Goal: Information Seeking & Learning: Learn about a topic

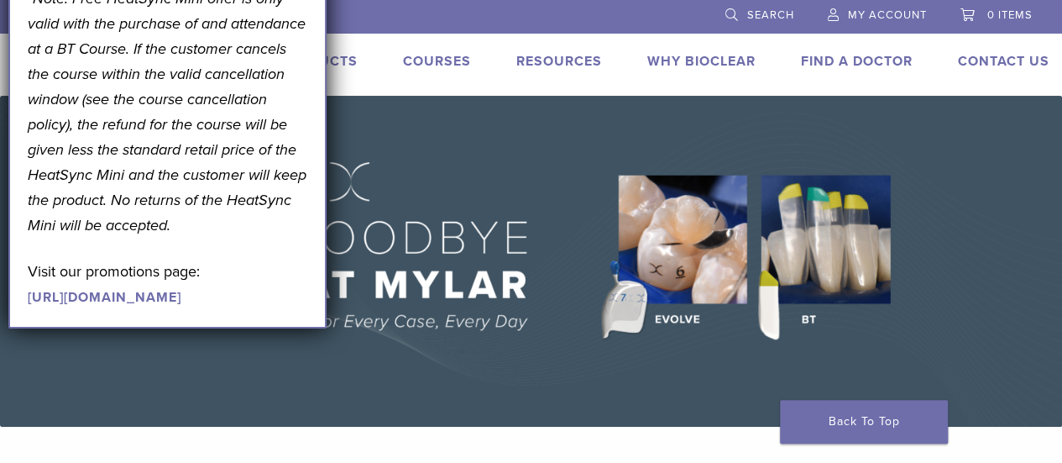
click at [346, 62] on link "Products" at bounding box center [319, 61] width 78 height 17
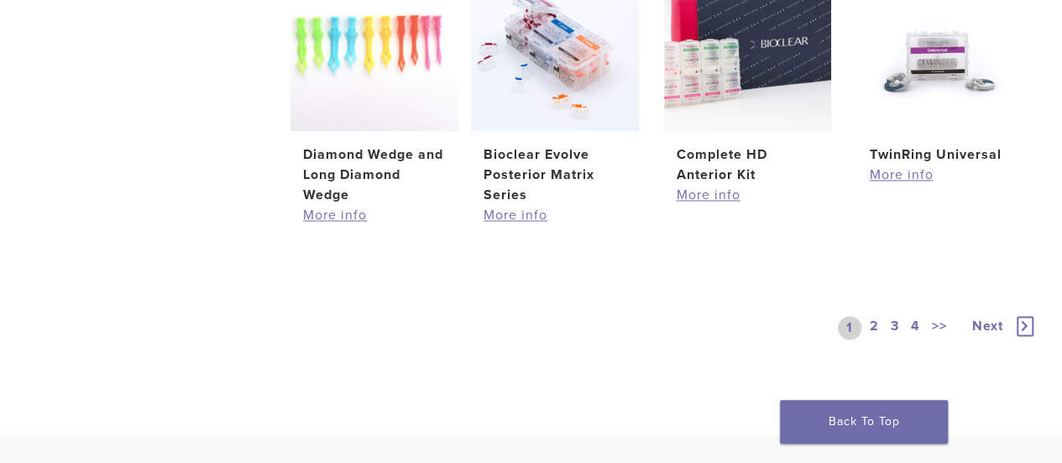
scroll to position [1260, 0]
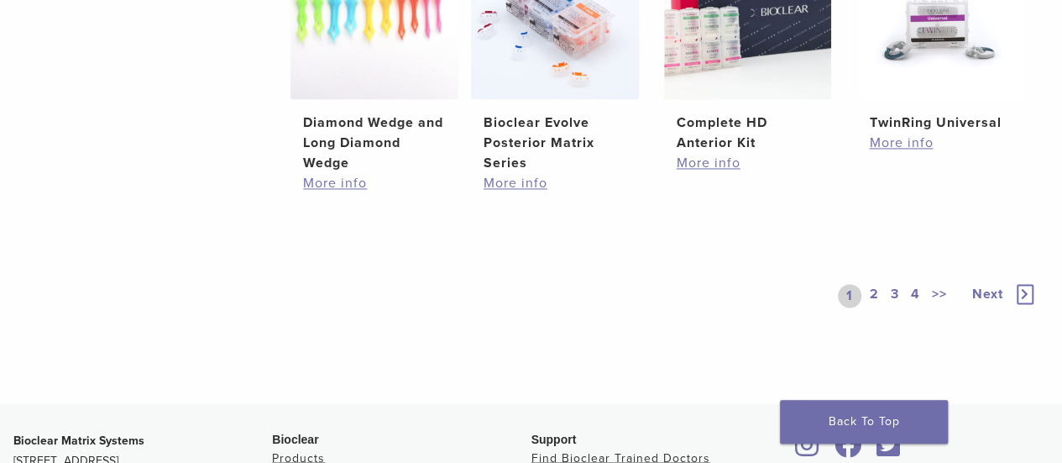
click at [986, 291] on span "Next" at bounding box center [987, 294] width 31 height 17
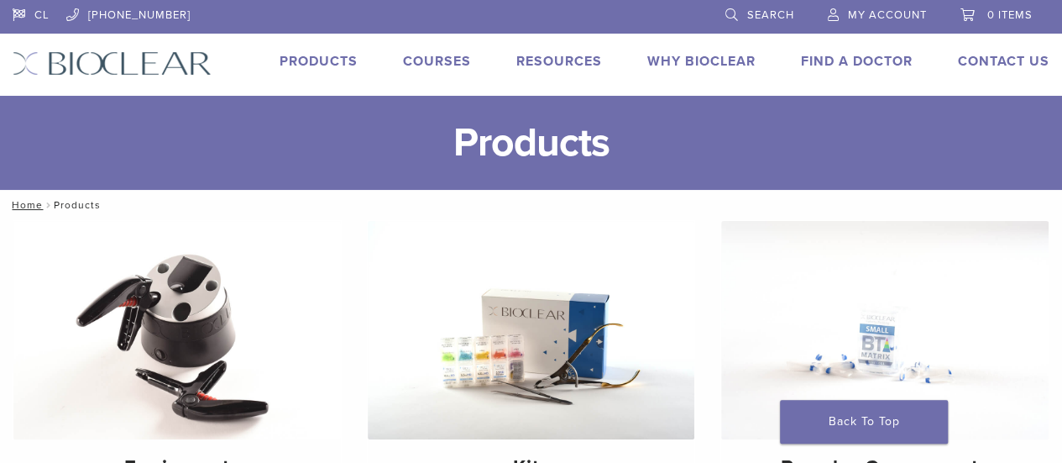
click at [754, 13] on span "Search" at bounding box center [770, 14] width 47 height 13
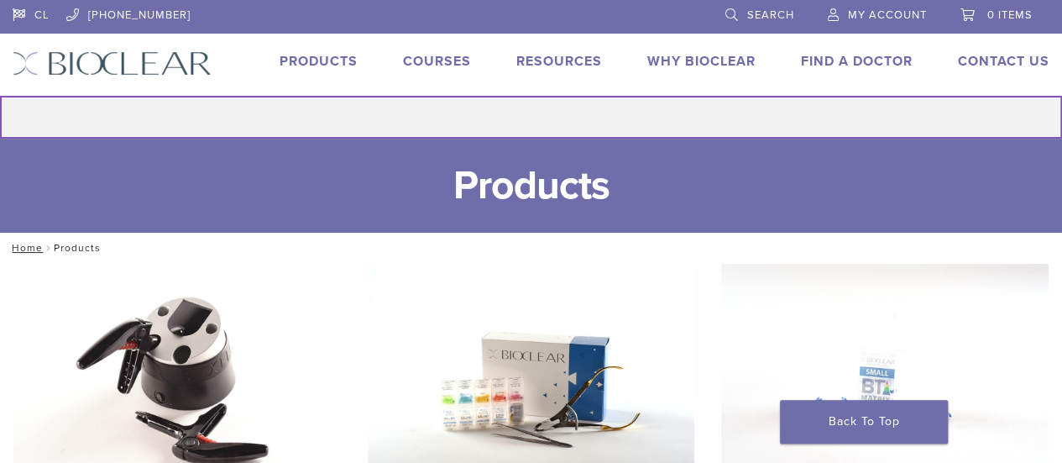
click at [521, 122] on input "Search for:" at bounding box center [531, 117] width 1062 height 43
type input "******"
click at [0, 95] on button "Search" at bounding box center [-1, 95] width 1 height 1
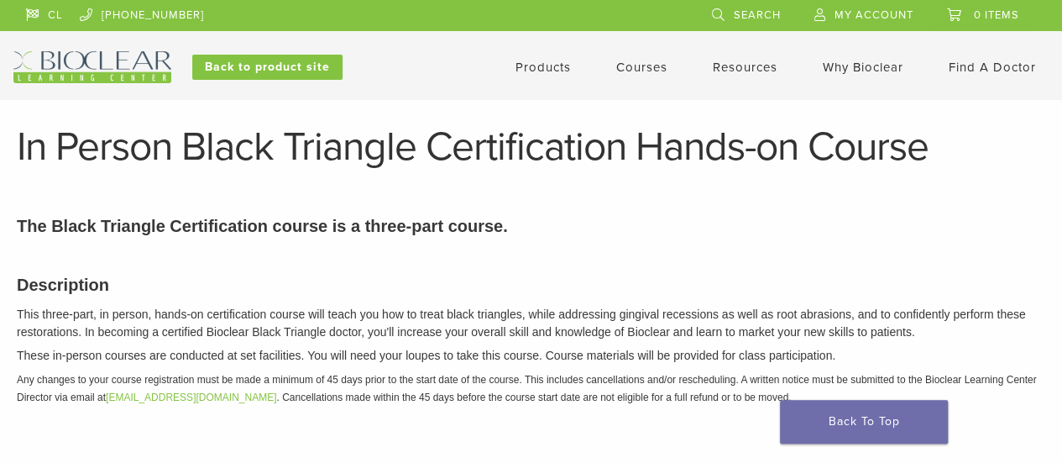
click at [544, 65] on link "Products" at bounding box center [543, 67] width 55 height 15
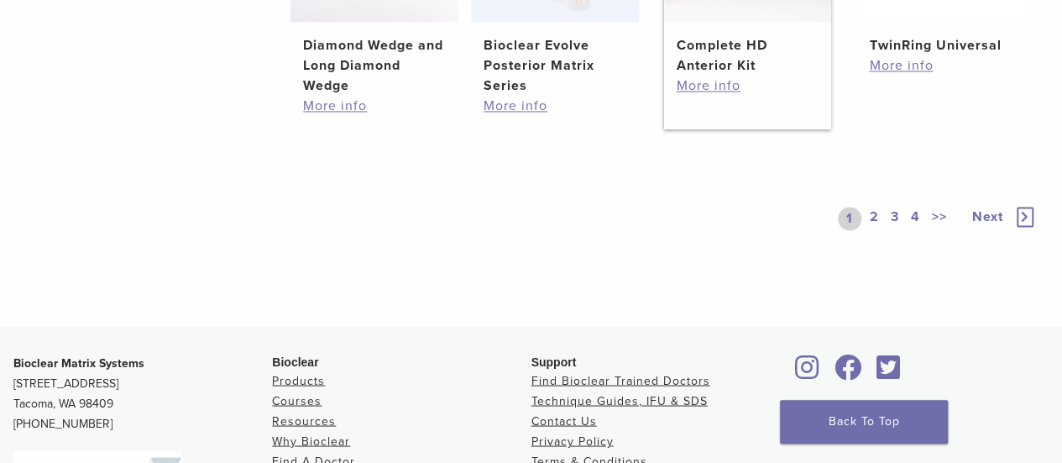
scroll to position [1344, 0]
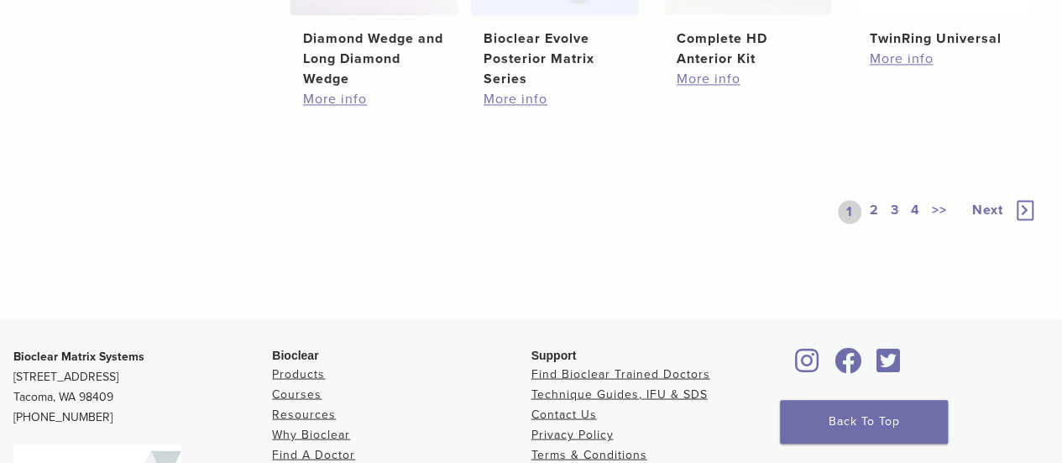
click at [991, 207] on span "Next" at bounding box center [987, 210] width 31 height 17
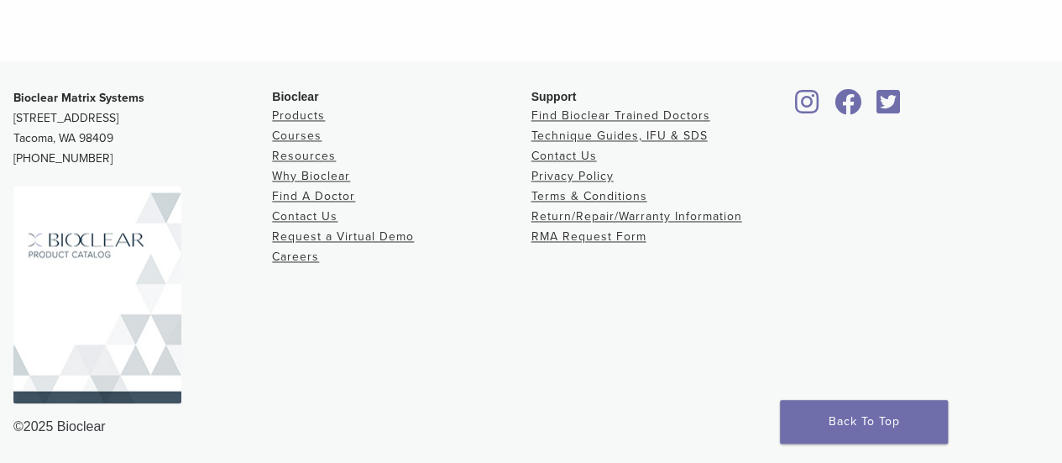
scroll to position [1344, 0]
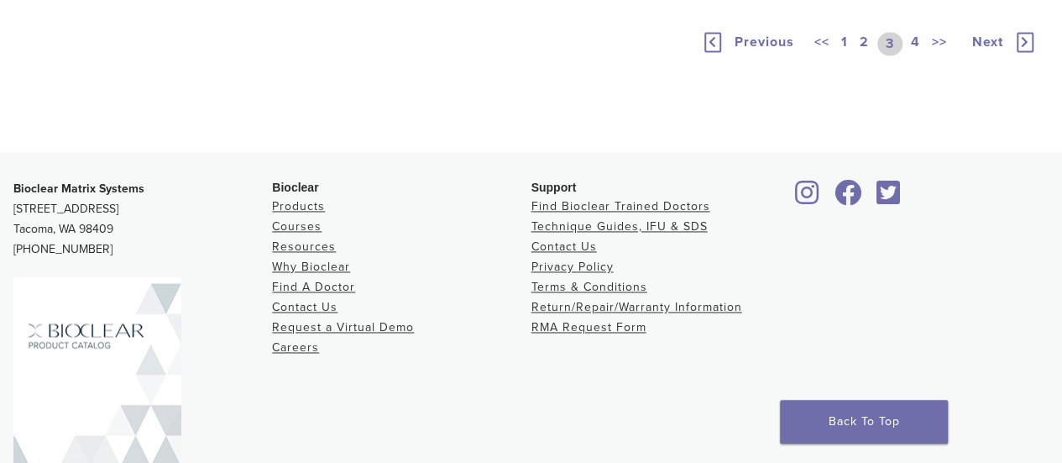
scroll to position [1344, 0]
